Goal: Complete application form

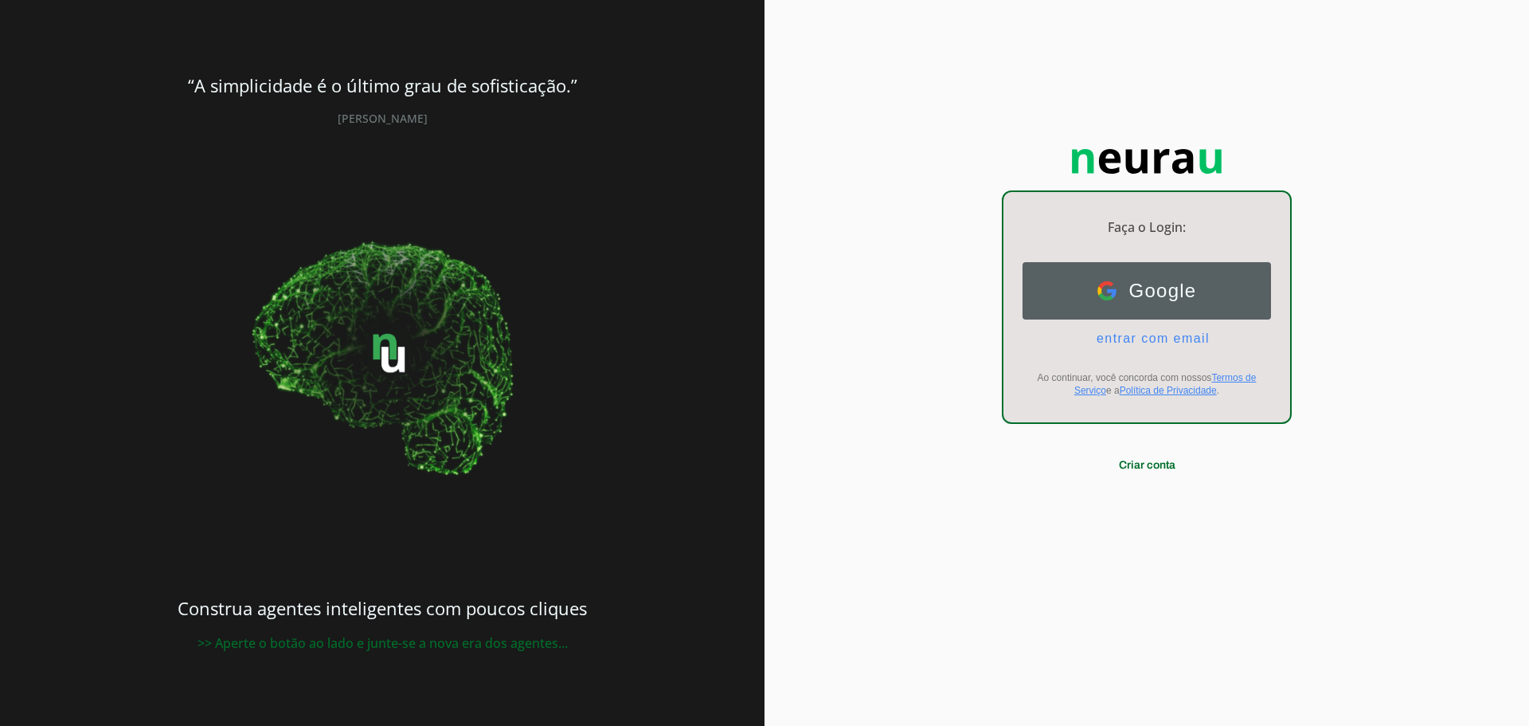
click at [1191, 292] on span "Google" at bounding box center [1157, 291] width 80 height 22
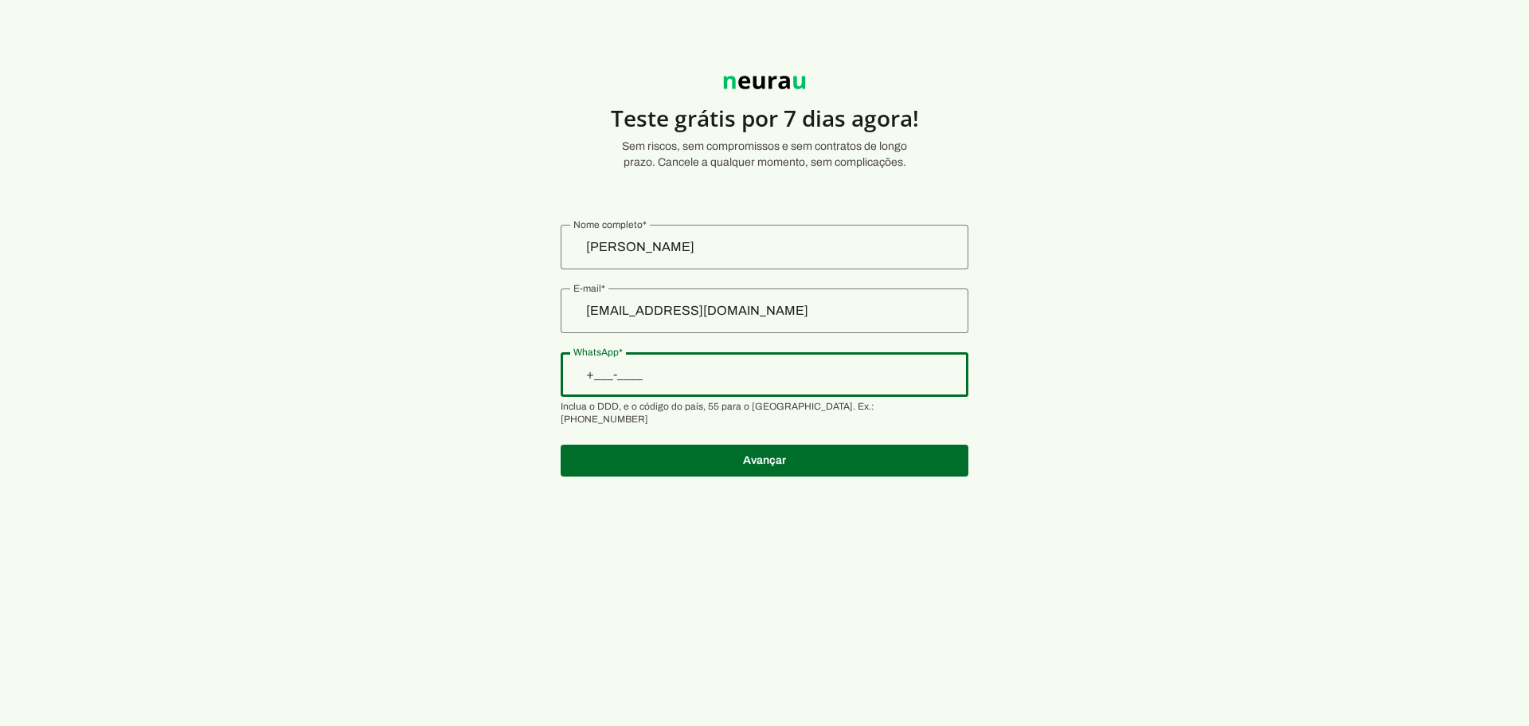
click at [740, 371] on input "WhatsApp" at bounding box center [764, 374] width 382 height 19
type input "+55 (11) 9 1231-3132"
type md-outlined-text-field "+55 (11) 9 1231-3132"
